Goal: Task Accomplishment & Management: Use online tool/utility

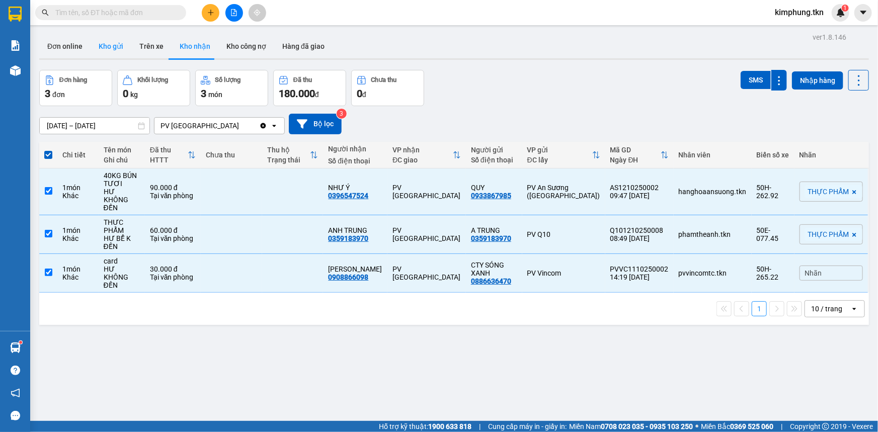
click at [105, 45] on button "Kho gửi" at bounding box center [111, 46] width 41 height 24
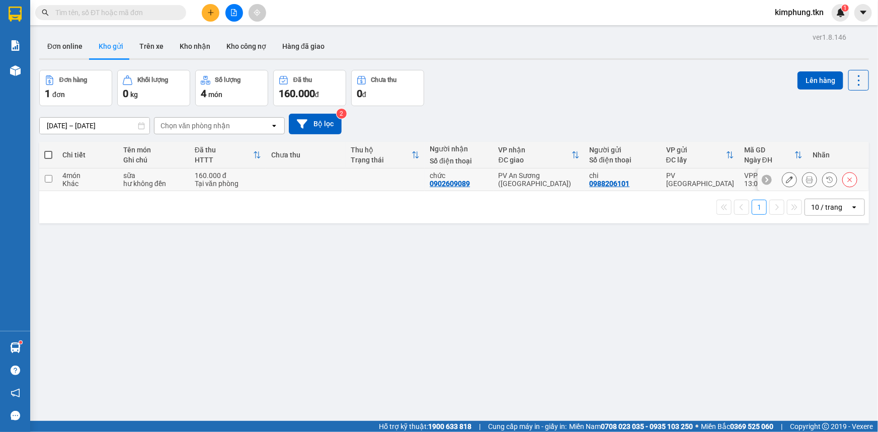
click at [45, 181] on input "checkbox" at bounding box center [49, 179] width 8 height 8
checkbox input "true"
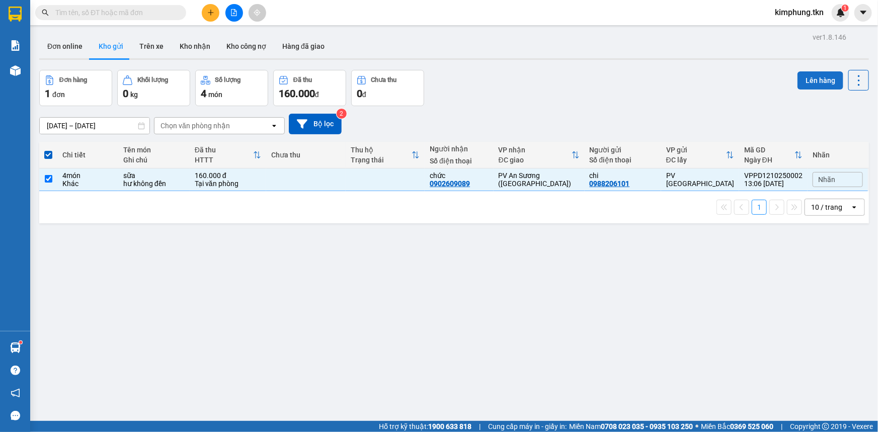
click at [810, 80] on button "Lên hàng" at bounding box center [820, 80] width 46 height 18
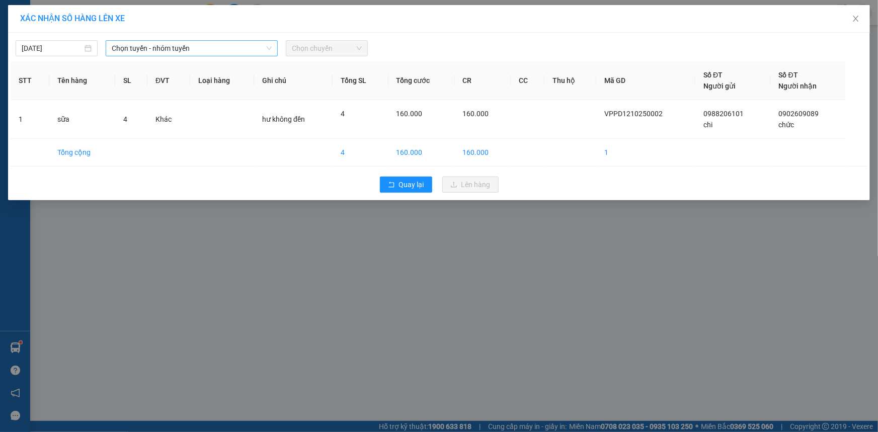
click at [225, 55] on span "Chọn tuyến - nhóm tuyến" at bounding box center [192, 48] width 160 height 15
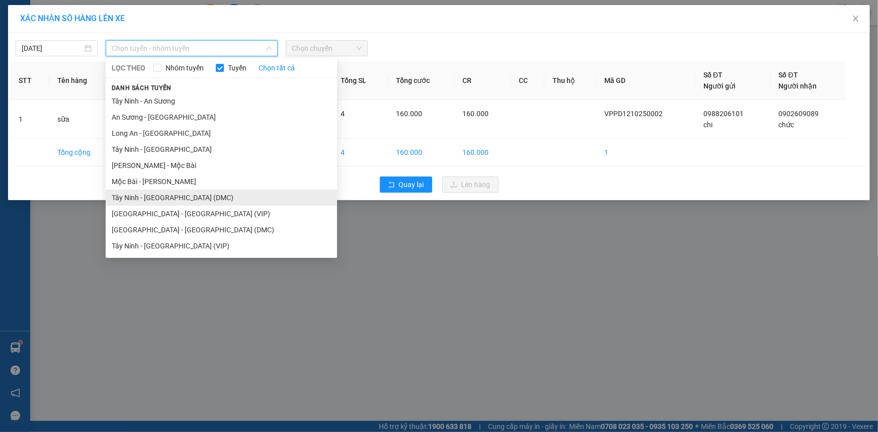
click at [181, 202] on li "Tây Ninh - [GEOGRAPHIC_DATA] (DMC)" at bounding box center [221, 198] width 231 height 16
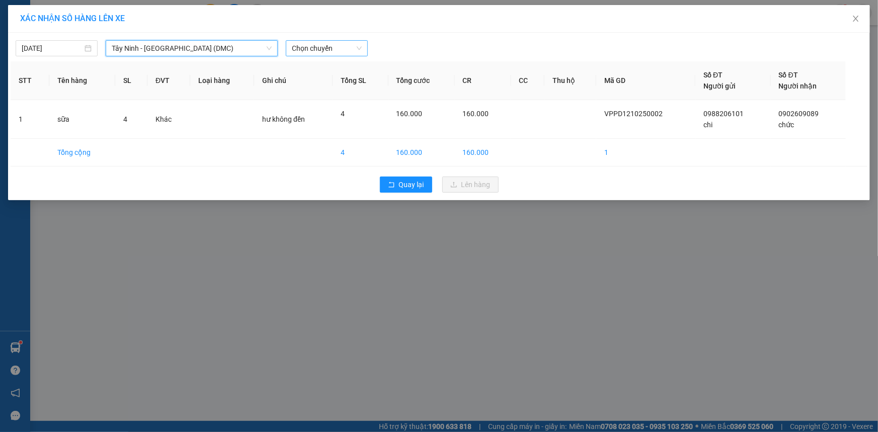
click at [319, 51] on span "Chọn chuyến" at bounding box center [327, 48] width 70 height 15
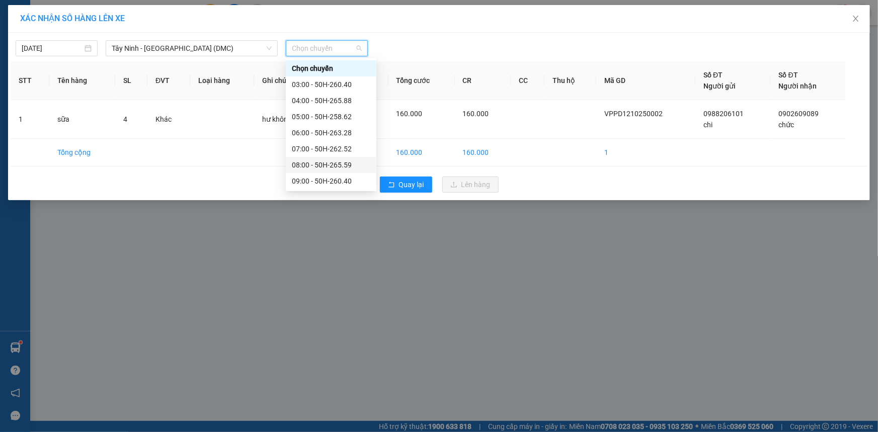
scroll to position [128, 0]
click at [342, 113] on div "13:00 - 50H-263.28" at bounding box center [331, 117] width 78 height 11
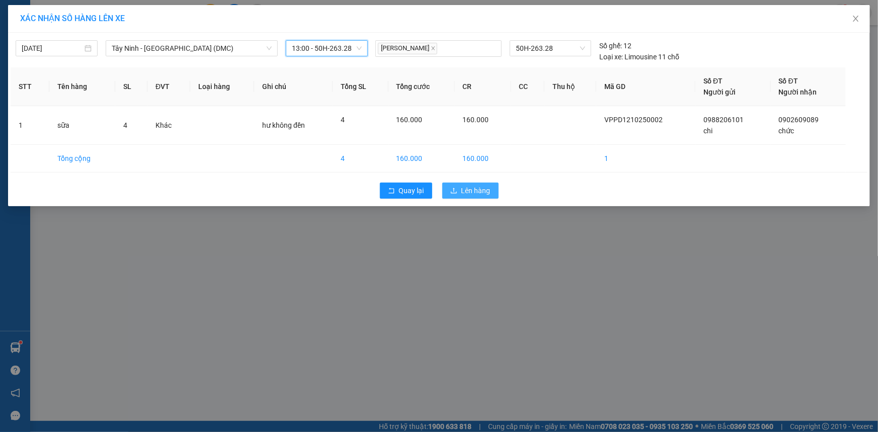
click at [467, 187] on span "Lên hàng" at bounding box center [475, 190] width 29 height 11
